Goal: Information Seeking & Learning: Learn about a topic

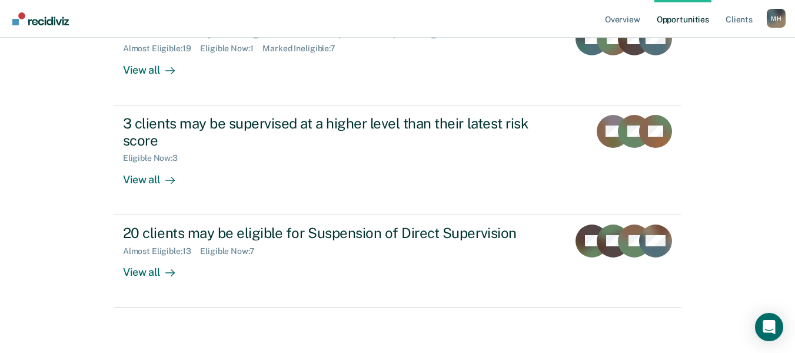
scroll to position [187, 0]
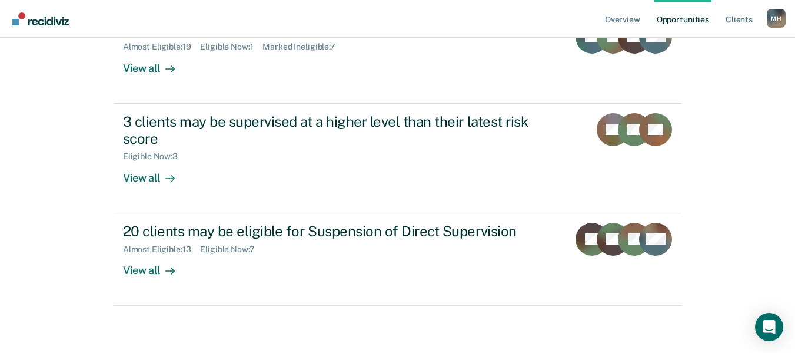
click at [769, 151] on div "Overview Opportunities Client s [PERSON_NAME] [PERSON_NAME] Profile How it work…" at bounding box center [397, 83] width 795 height 540
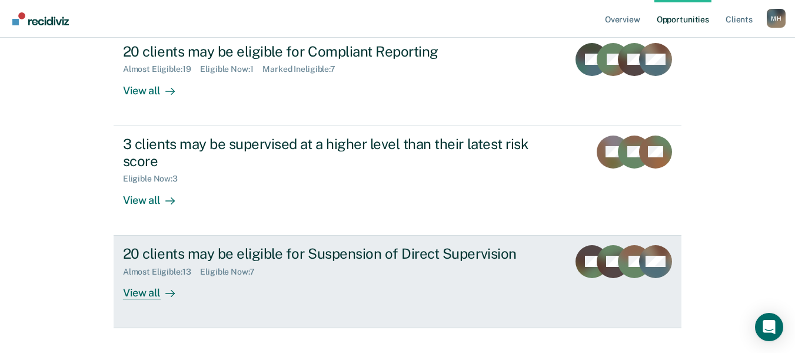
click at [149, 298] on div "View all" at bounding box center [156, 287] width 66 height 23
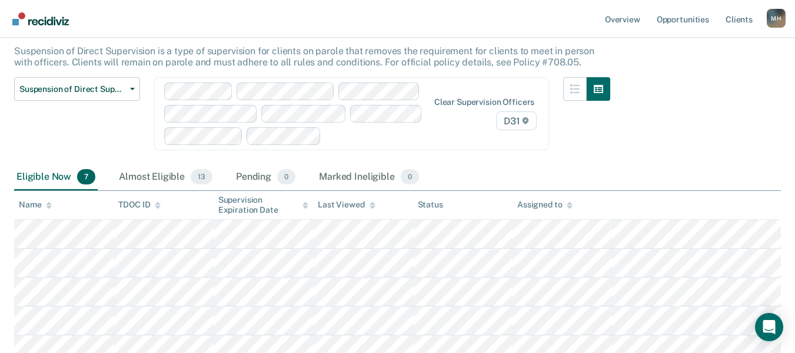
scroll to position [68, 0]
